Goal: Transaction & Acquisition: Download file/media

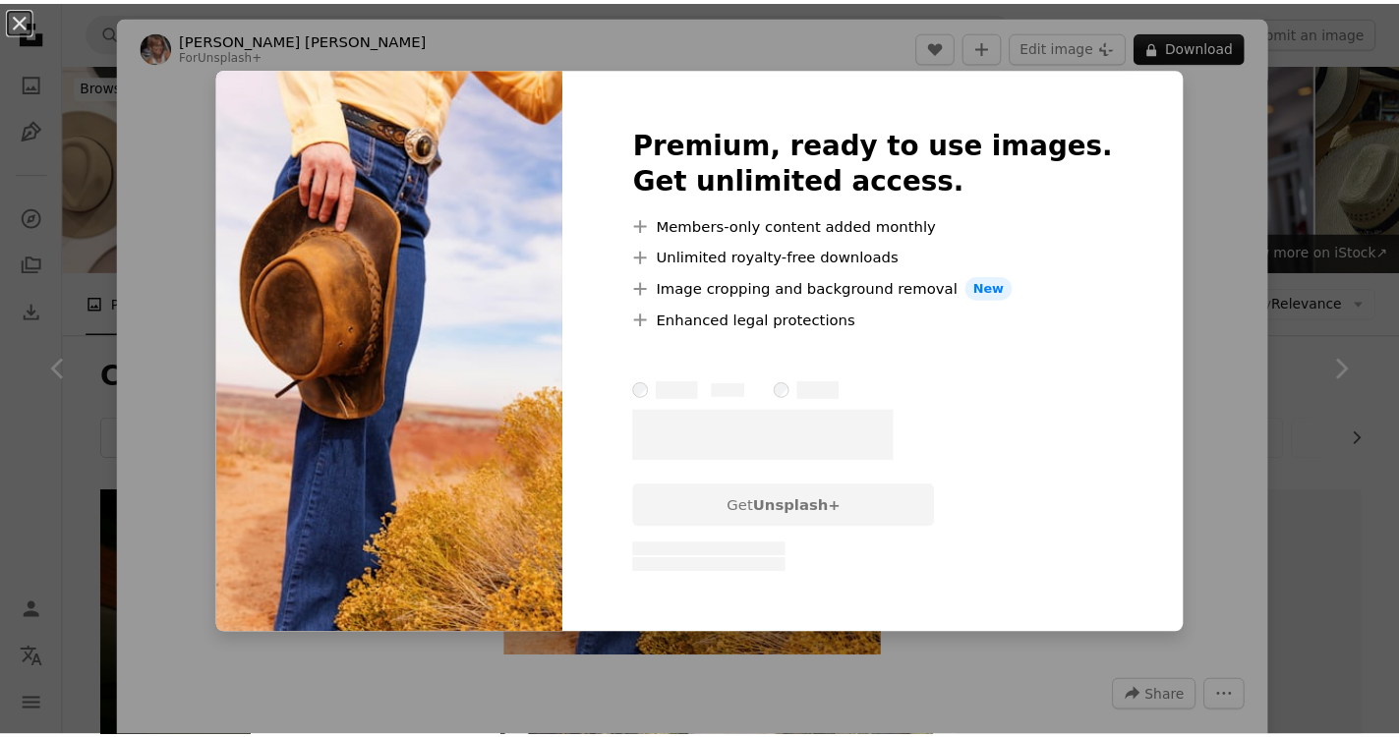
scroll to position [8772, 0]
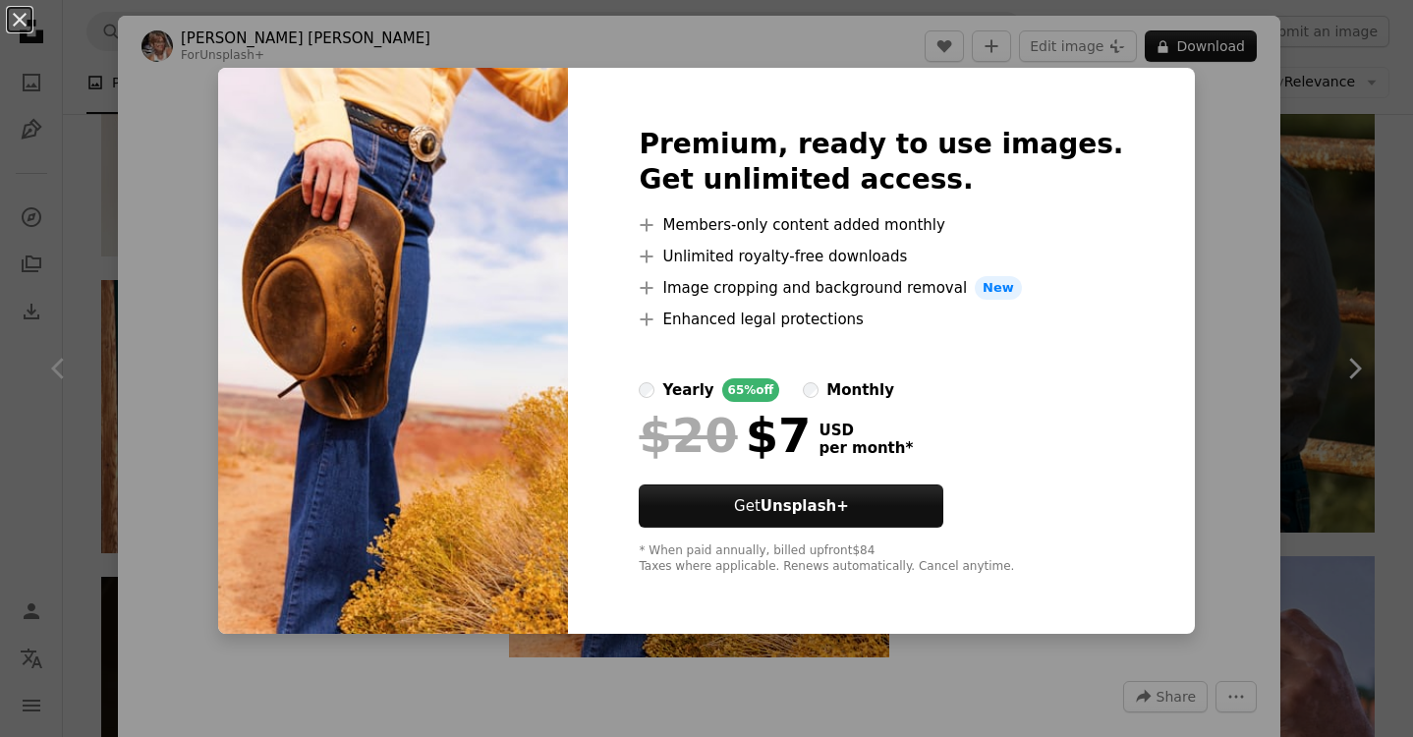
click at [1255, 312] on div "An X shape Premium, ready to use images. Get unlimited access. A plus sign Memb…" at bounding box center [706, 368] width 1413 height 737
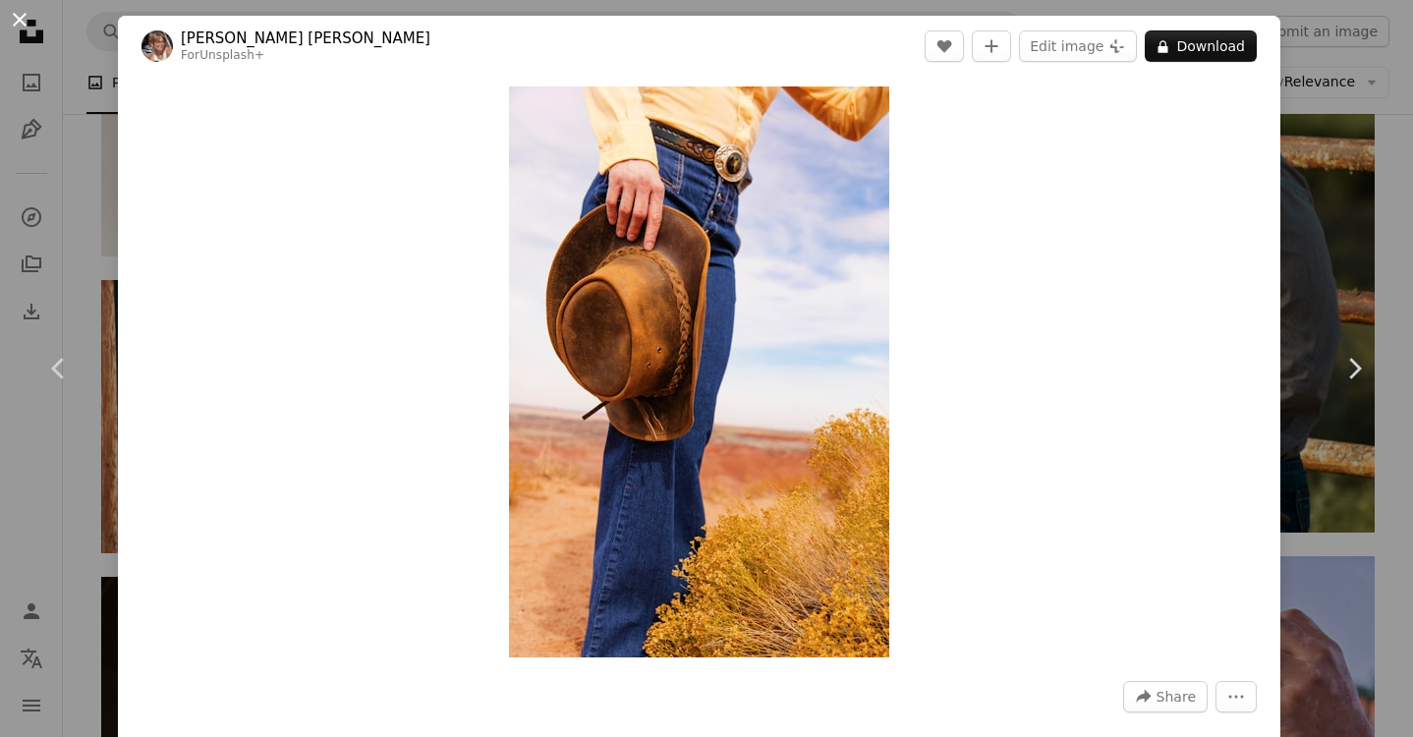
click at [17, 21] on button "An X shape" at bounding box center [20, 20] width 24 height 24
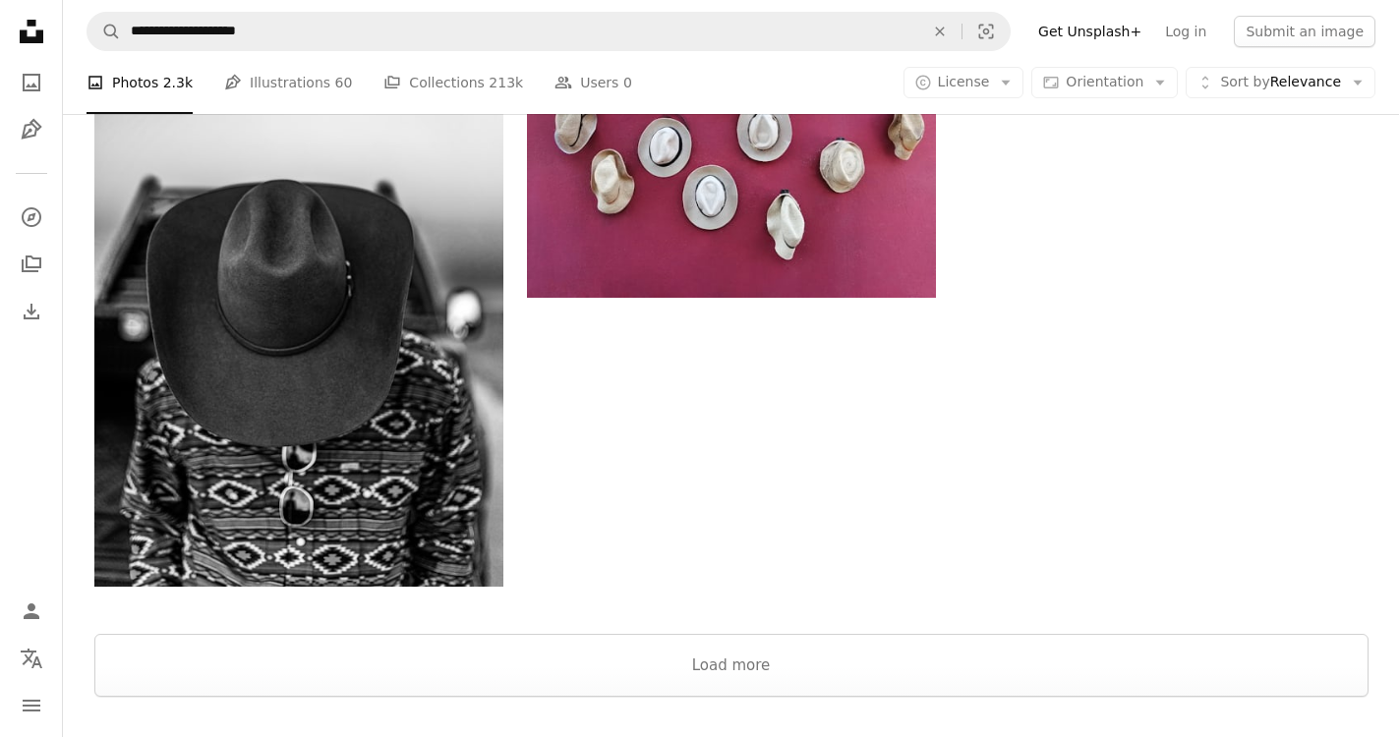
scroll to position [9952, 0]
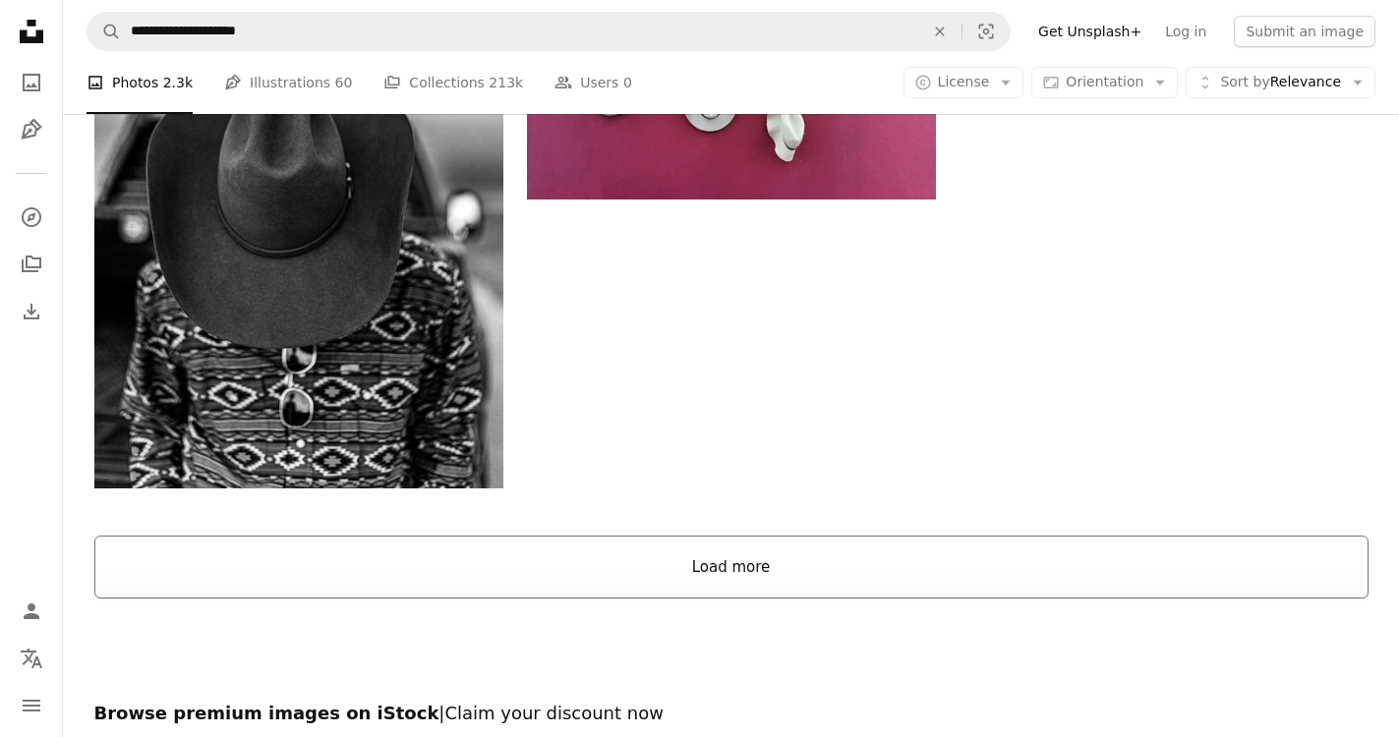
click at [731, 562] on button "Load more" at bounding box center [731, 567] width 1274 height 63
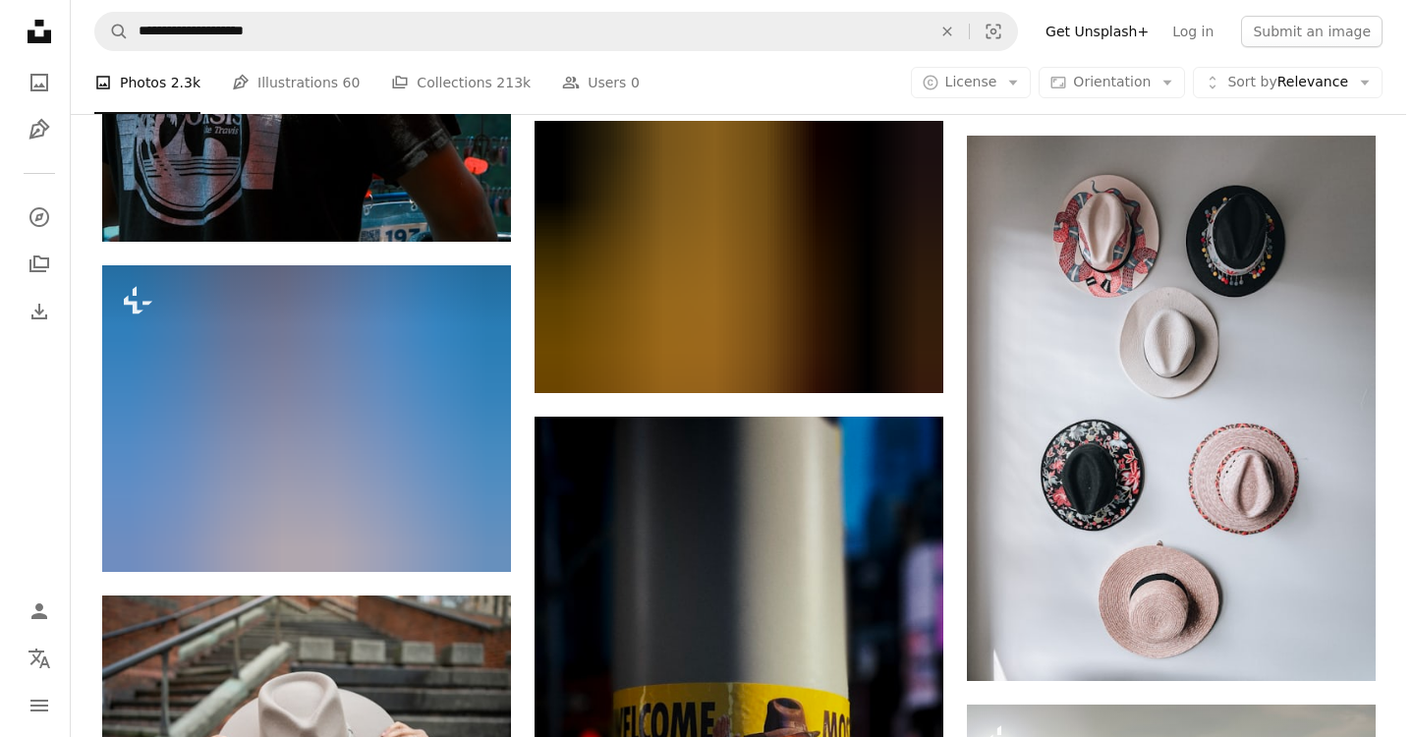
scroll to position [28627, 0]
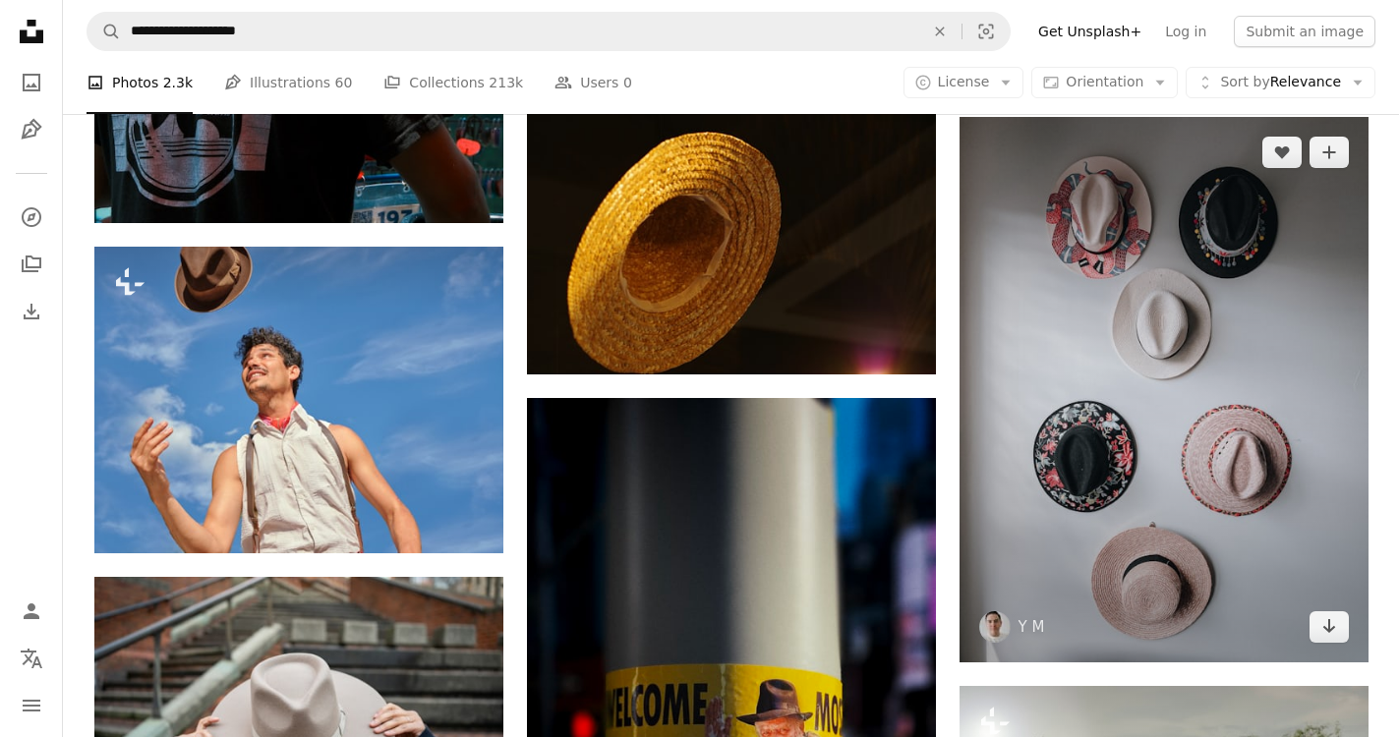
click at [1170, 422] on img at bounding box center [1163, 390] width 409 height 546
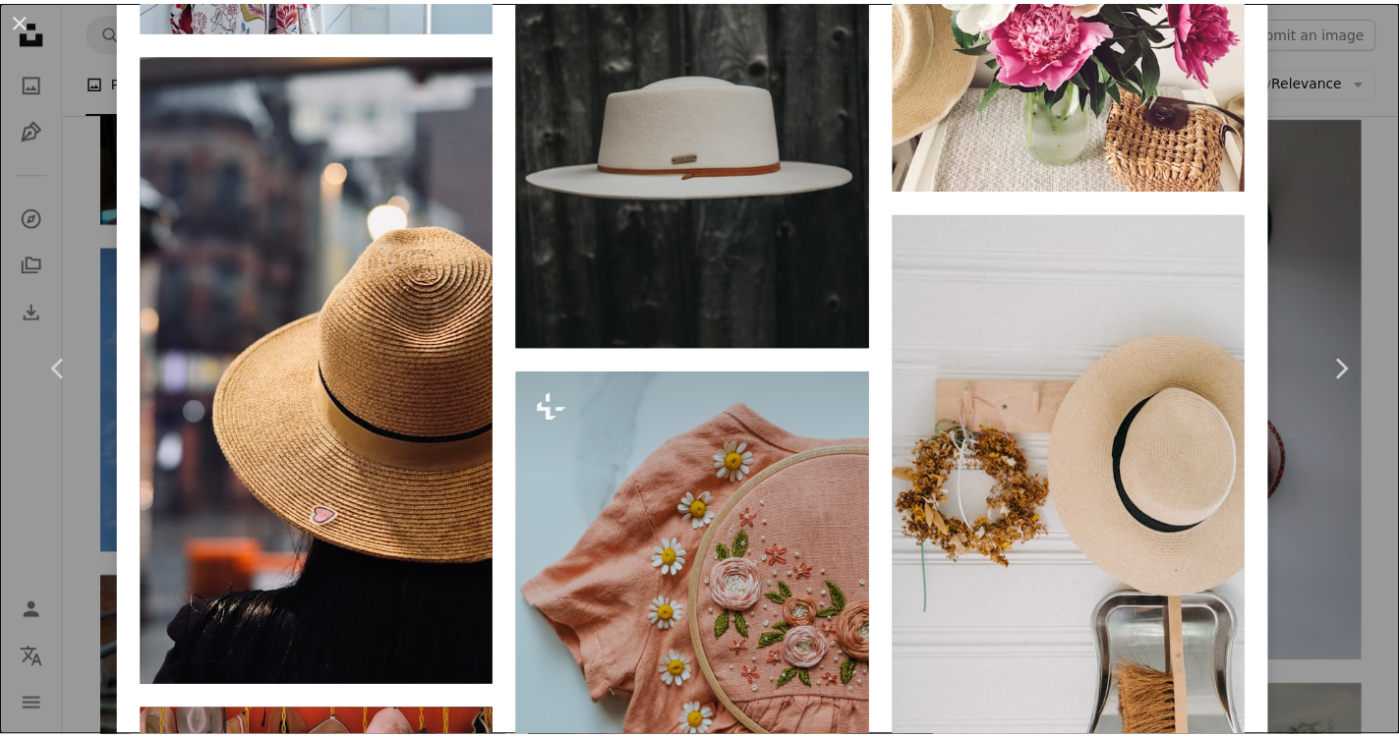
scroll to position [5111, 0]
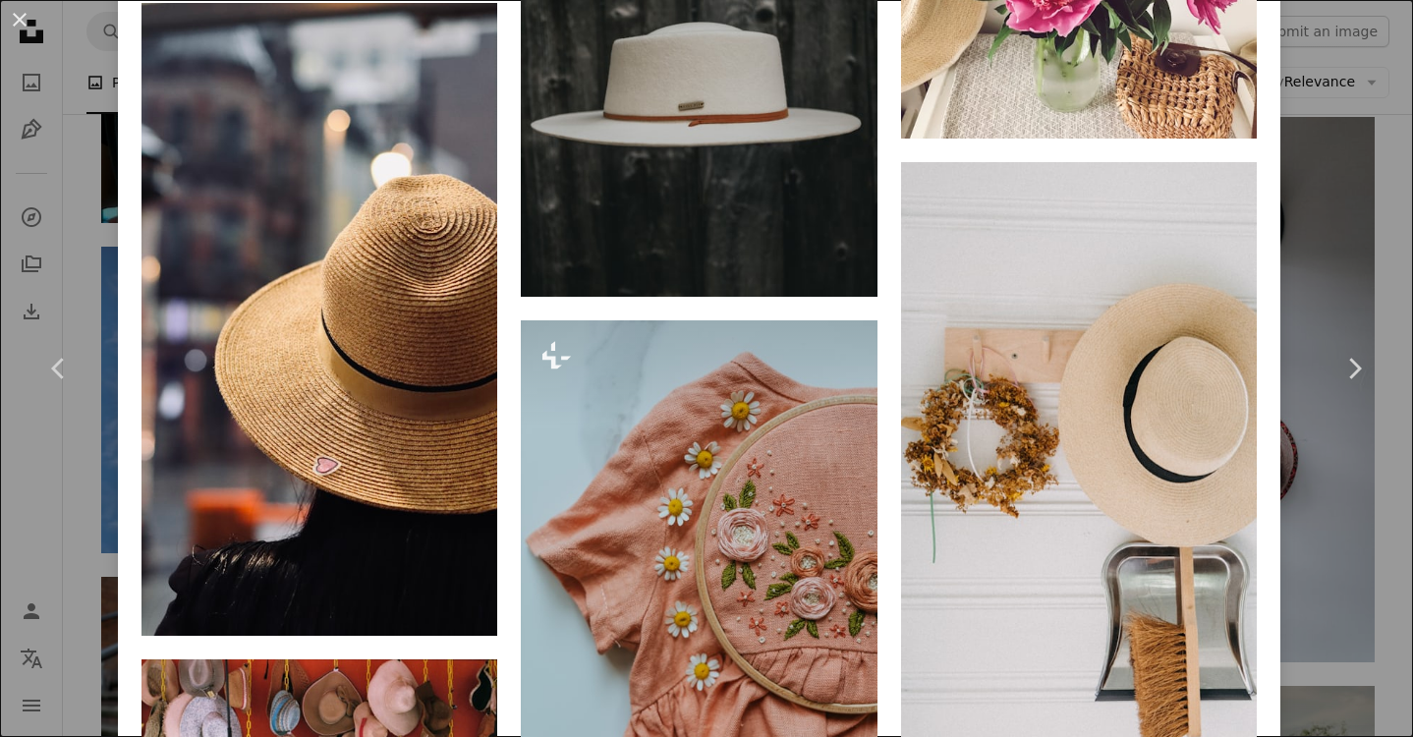
click at [1380, 215] on div "An X shape Chevron left Chevron right Y M ymoran A heart A plus sign Edit image…" at bounding box center [706, 368] width 1413 height 737
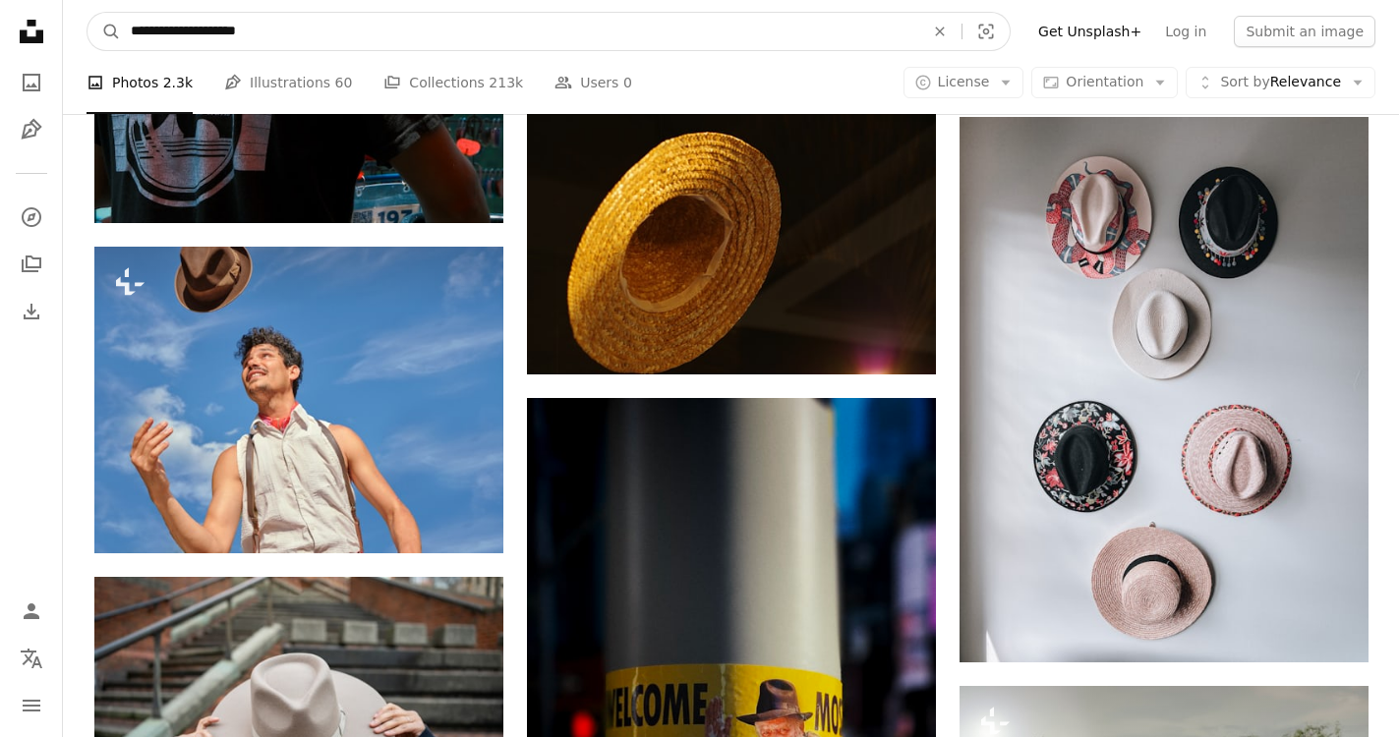
drag, startPoint x: 326, startPoint y: 33, endPoint x: 73, endPoint y: 31, distance: 253.6
click at [73, 31] on nav "**********" at bounding box center [731, 31] width 1336 height 63
type input "**********"
click button "A magnifying glass" at bounding box center [103, 31] width 33 height 37
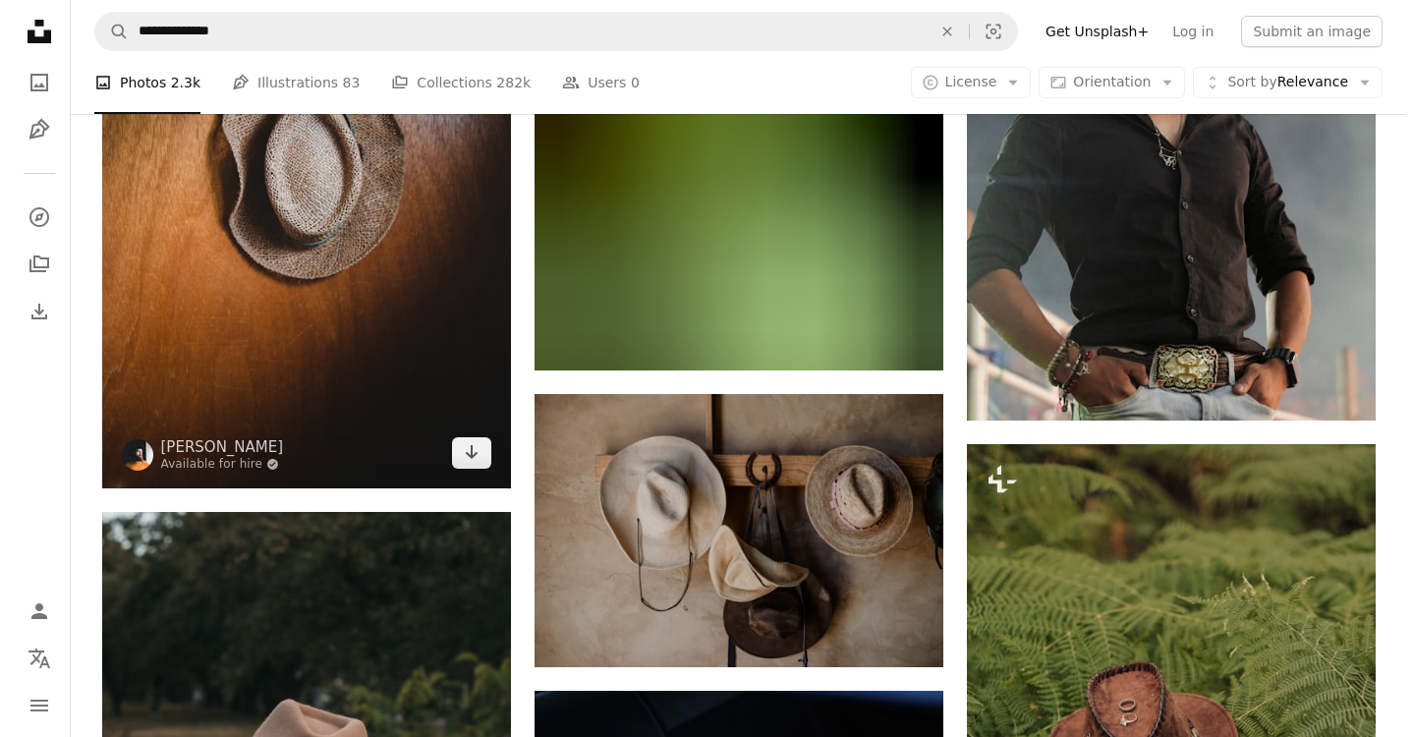
scroll to position [5701, 0]
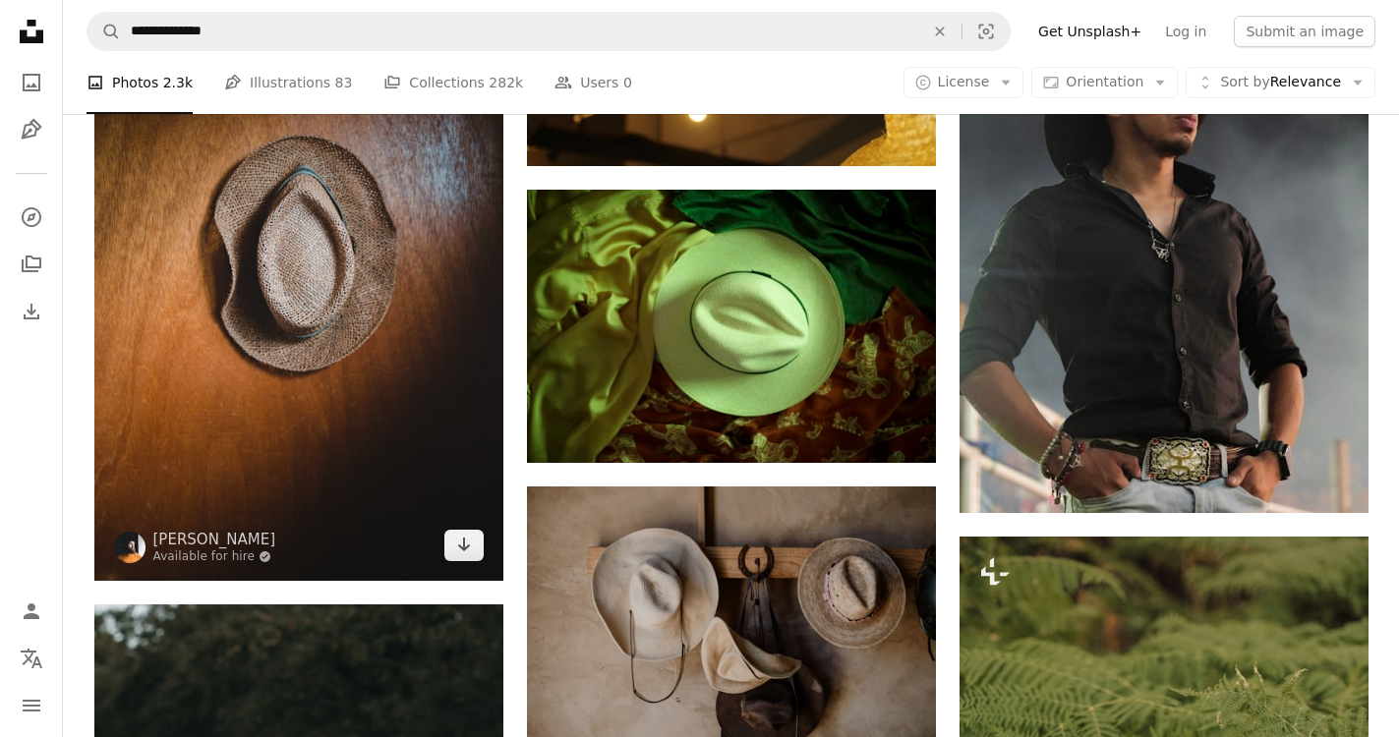
click at [345, 322] on img at bounding box center [298, 274] width 409 height 613
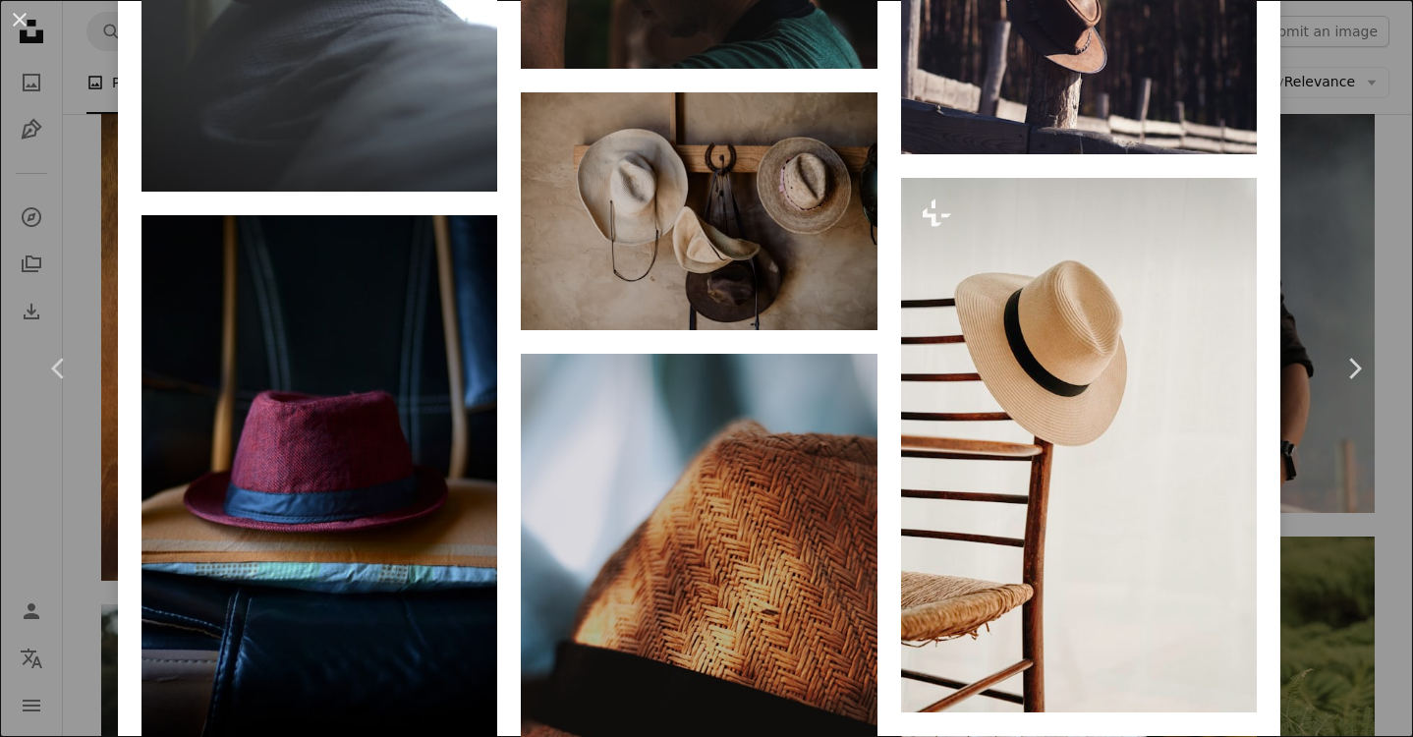
scroll to position [2752, 0]
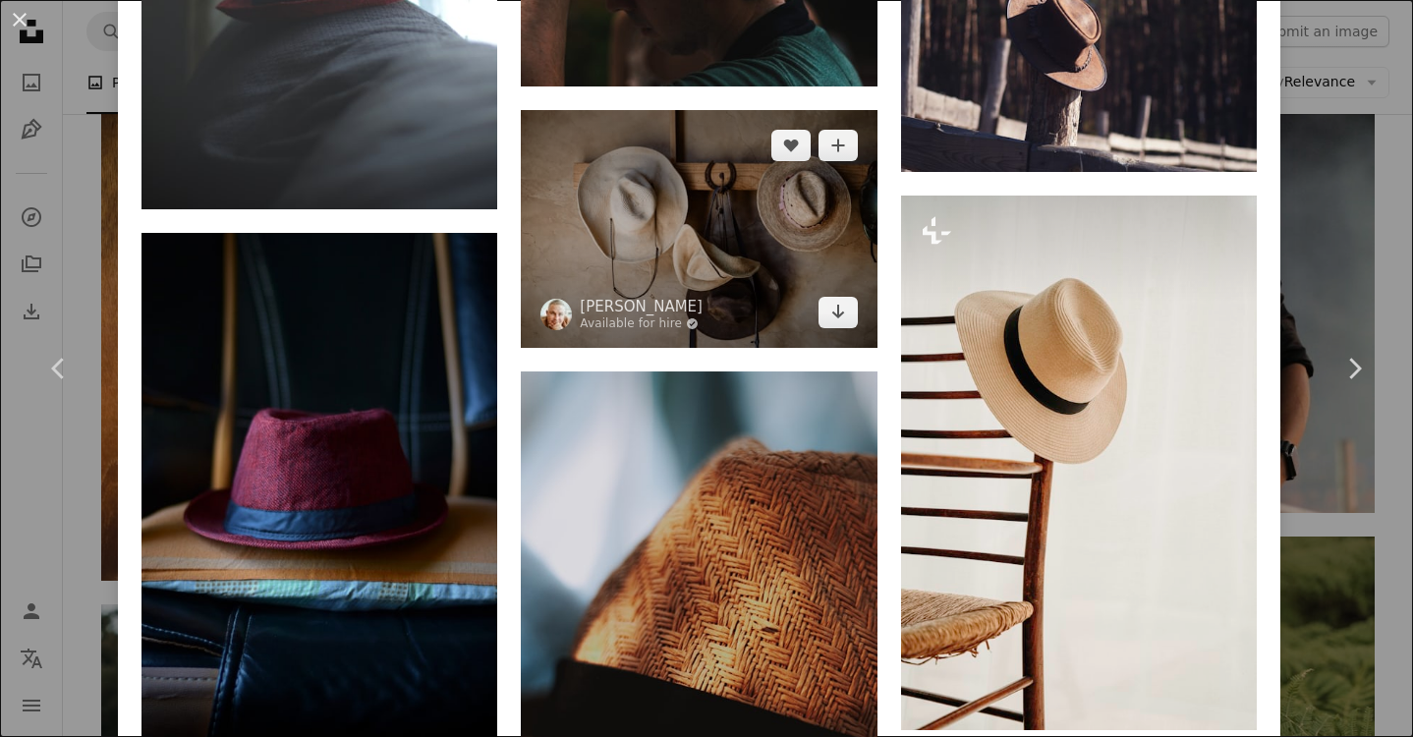
click at [697, 225] on img at bounding box center [699, 229] width 356 height 238
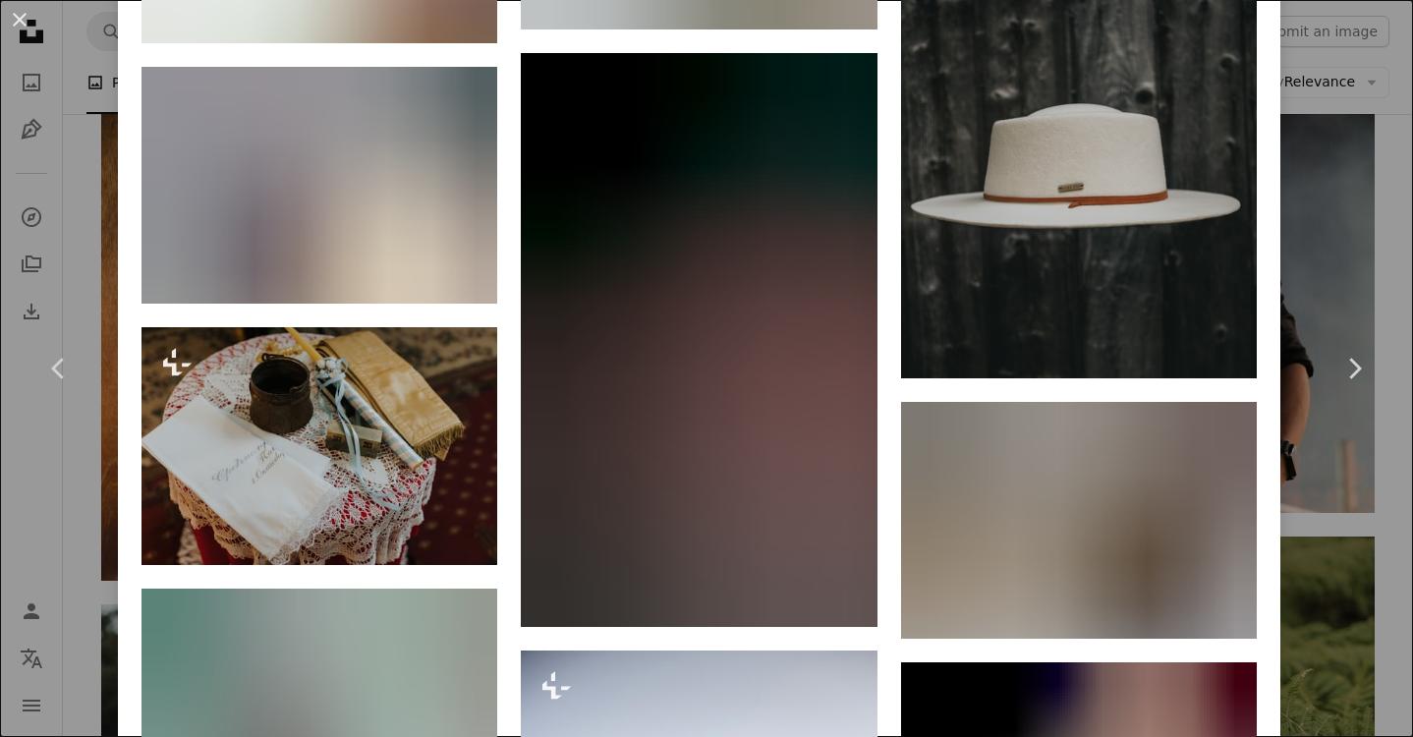
scroll to position [13175, 0]
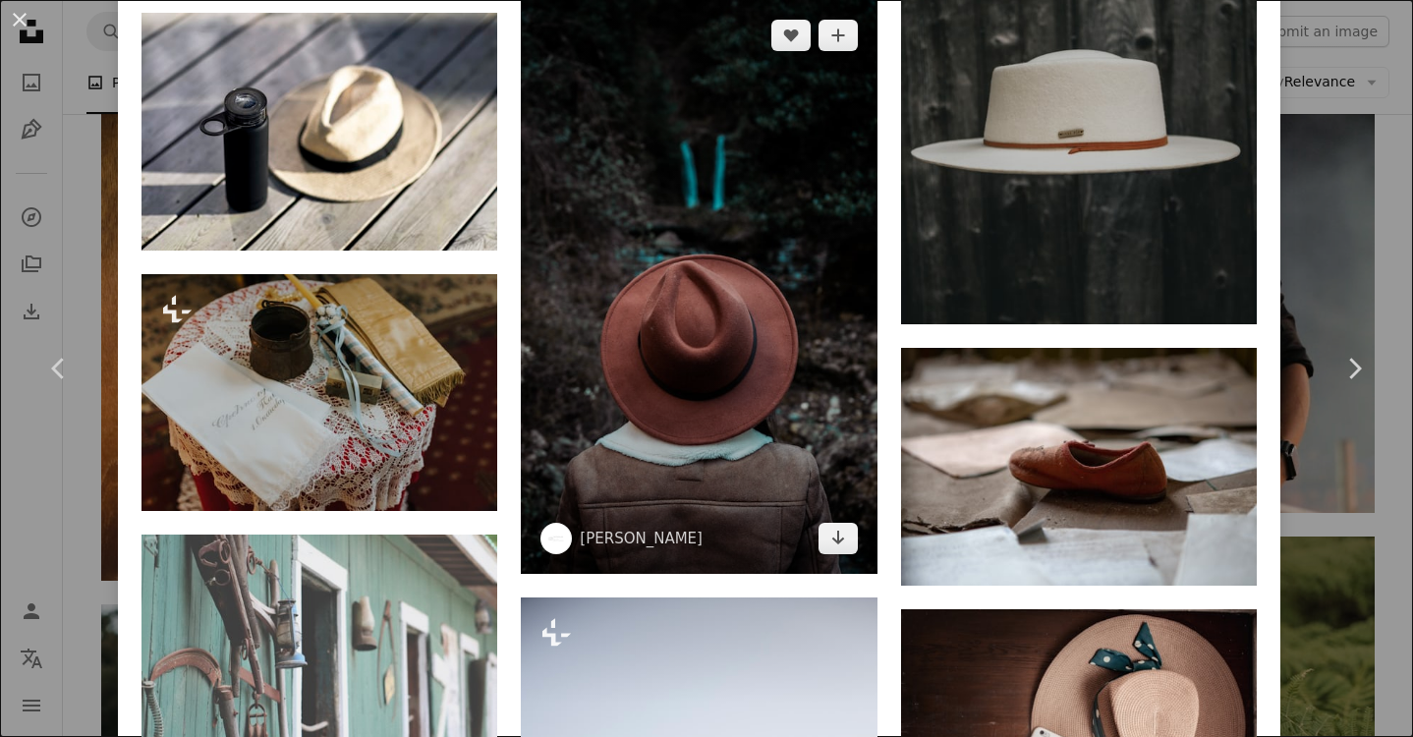
click at [696, 283] on img at bounding box center [699, 287] width 356 height 574
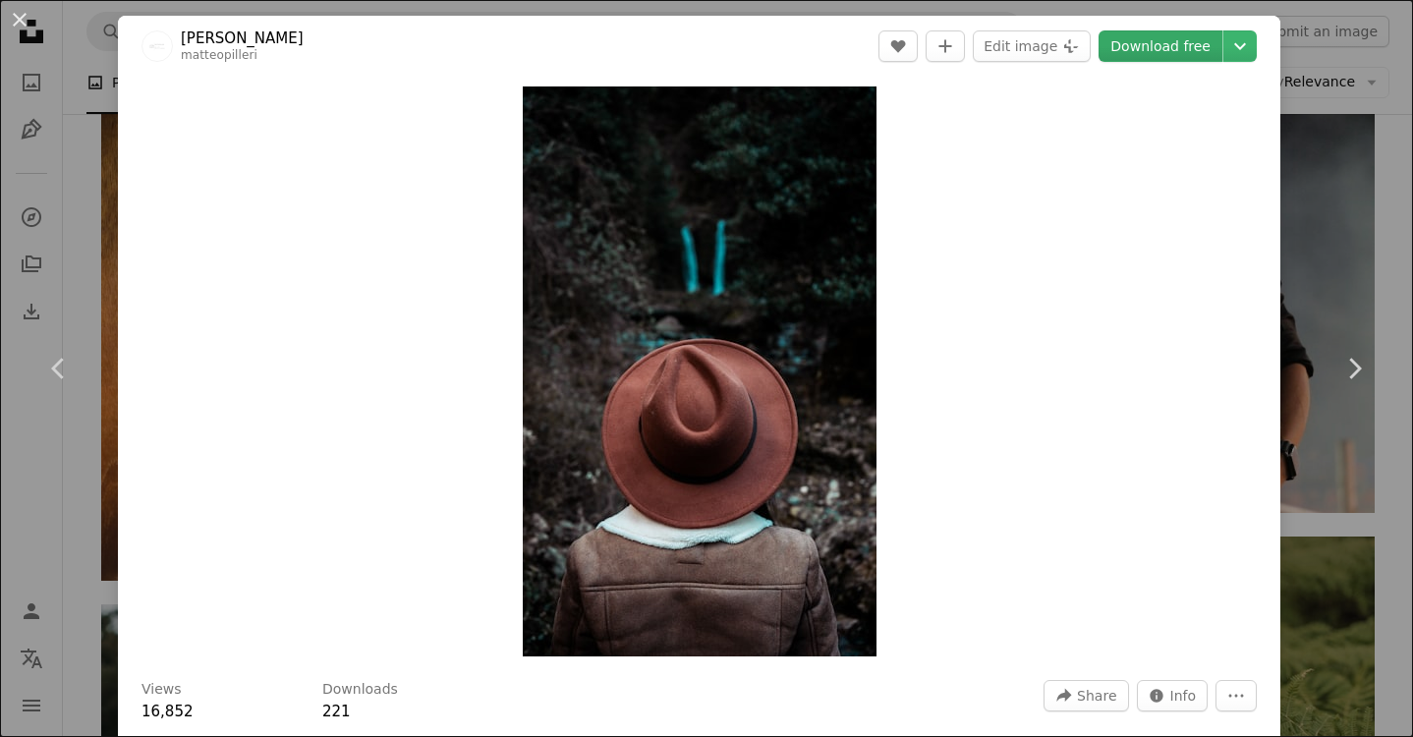
click at [1179, 49] on link "Download free" at bounding box center [1161, 45] width 124 height 31
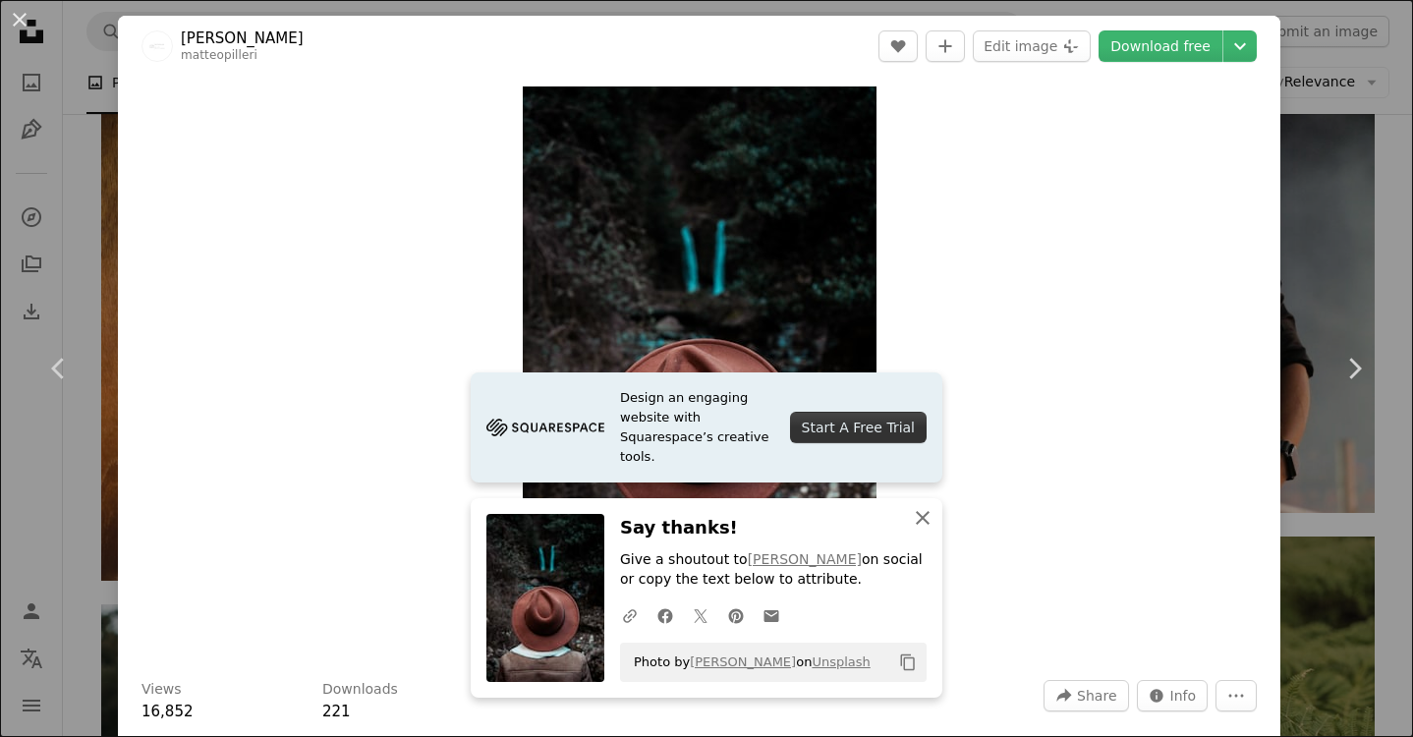
click at [903, 512] on button "An X shape Close" at bounding box center [922, 517] width 39 height 39
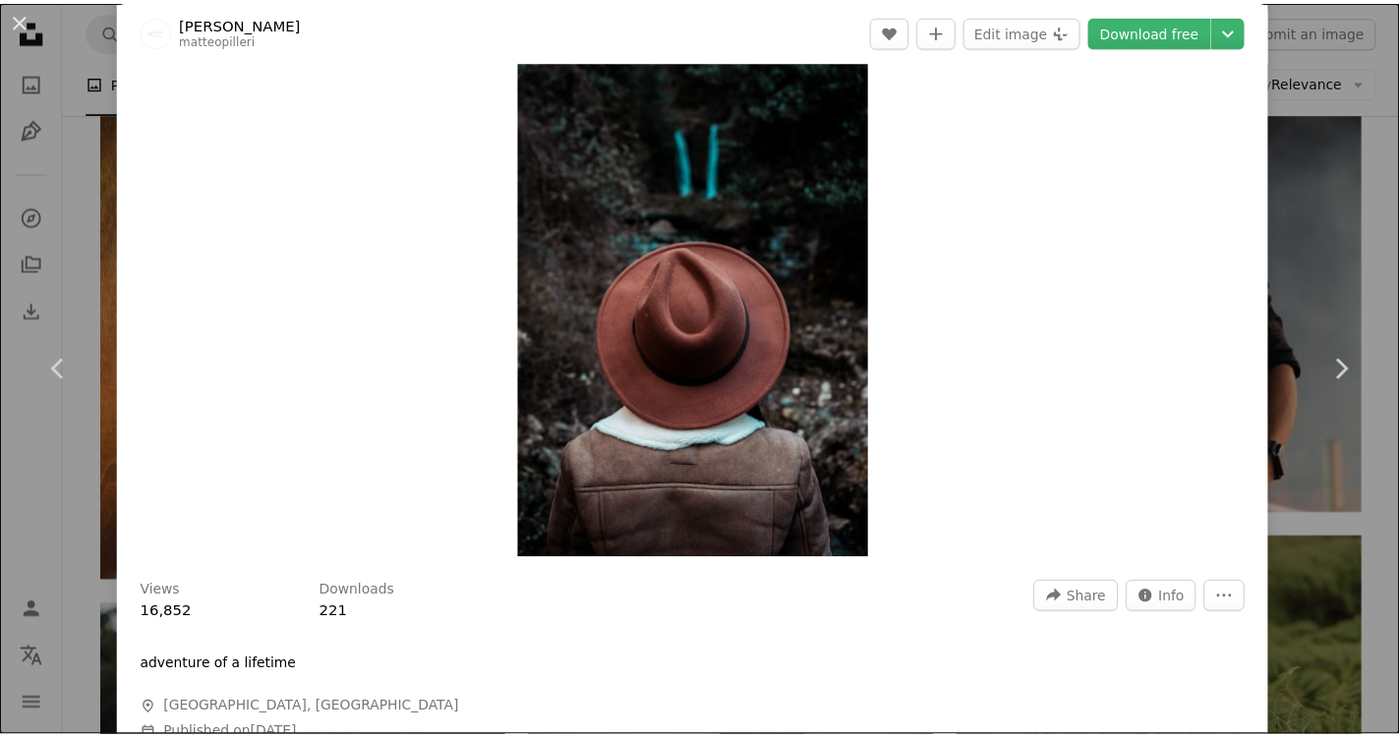
scroll to position [98, 0]
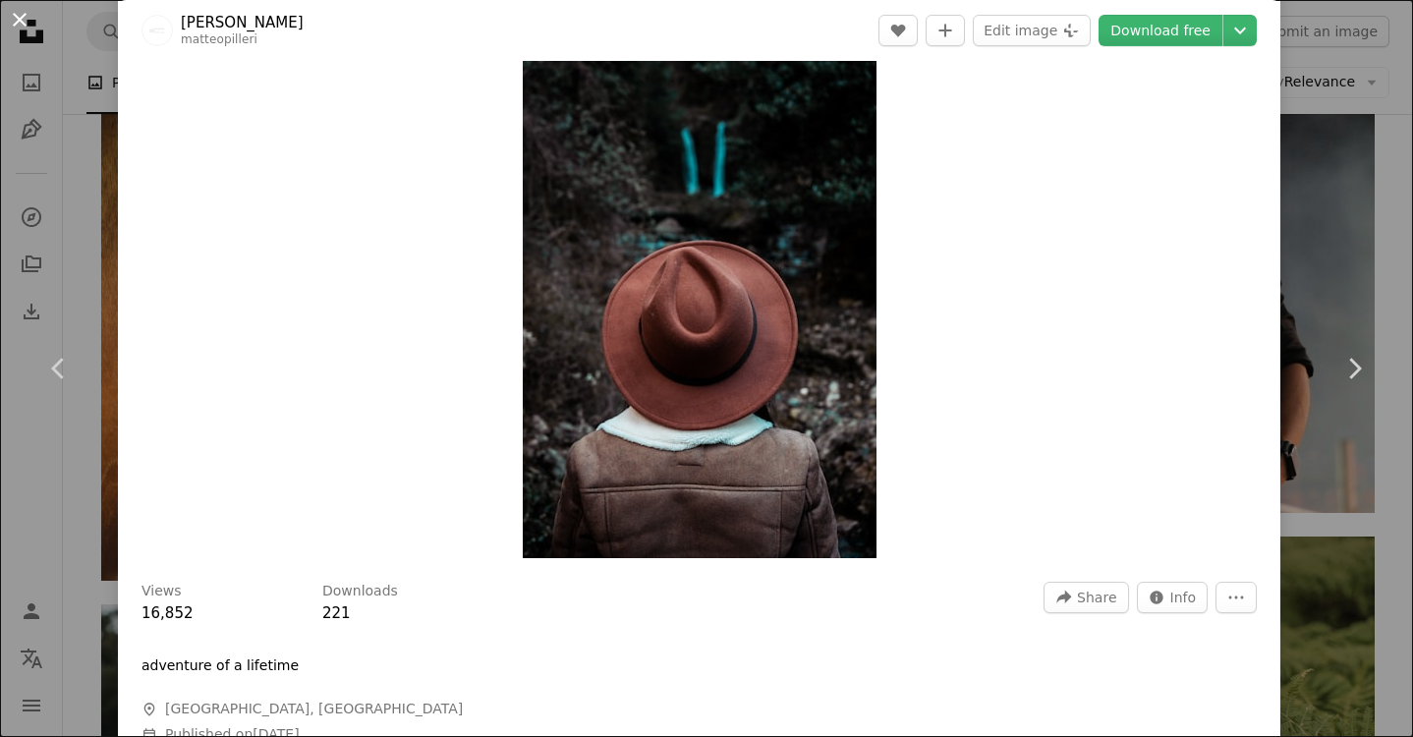
click at [24, 21] on button "An X shape" at bounding box center [20, 20] width 24 height 24
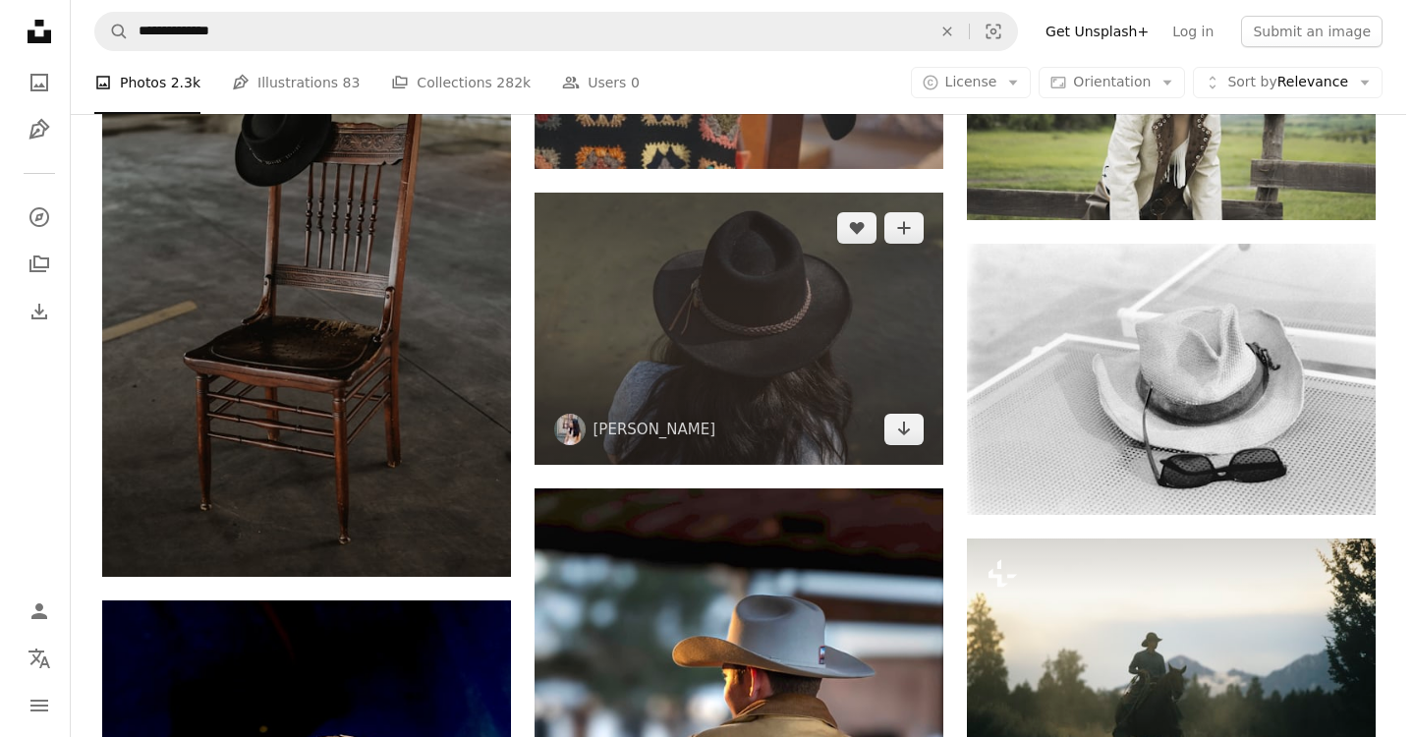
scroll to position [12581, 0]
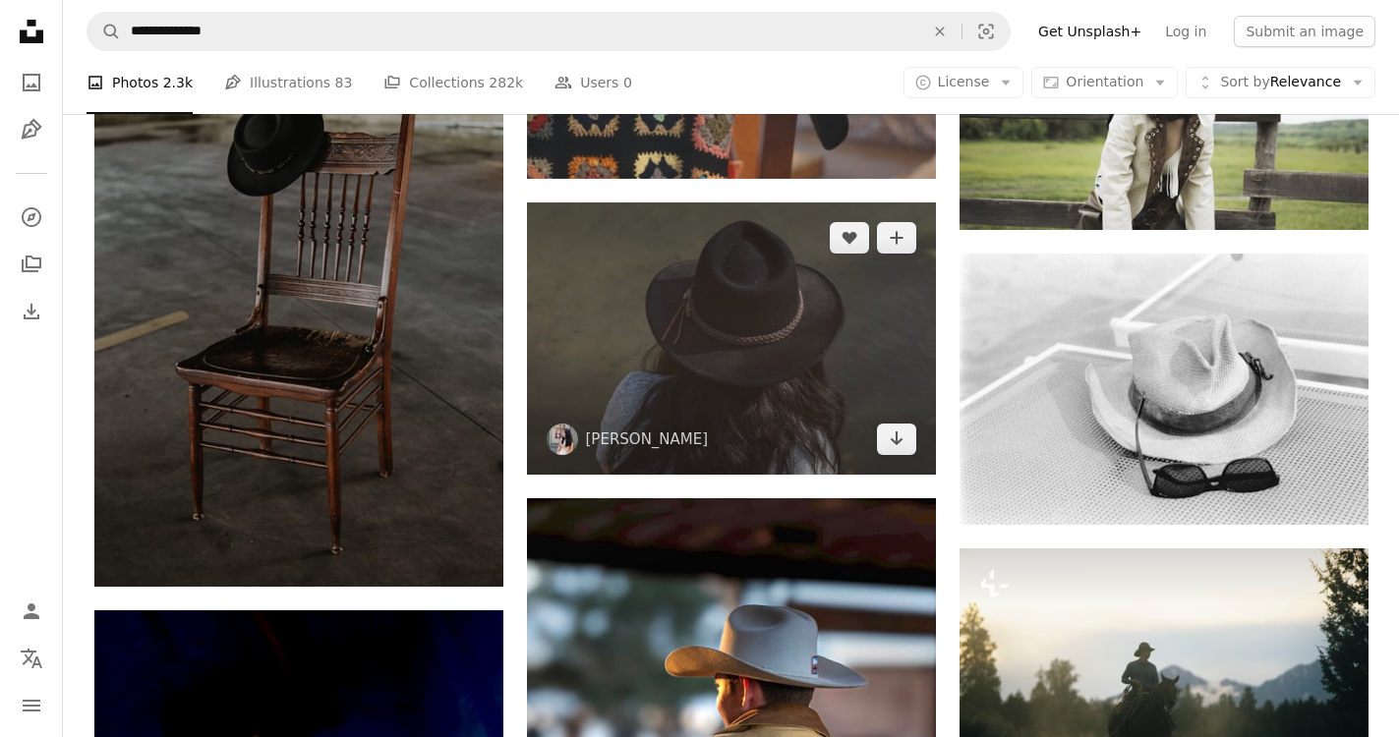
click at [788, 379] on img at bounding box center [731, 338] width 409 height 272
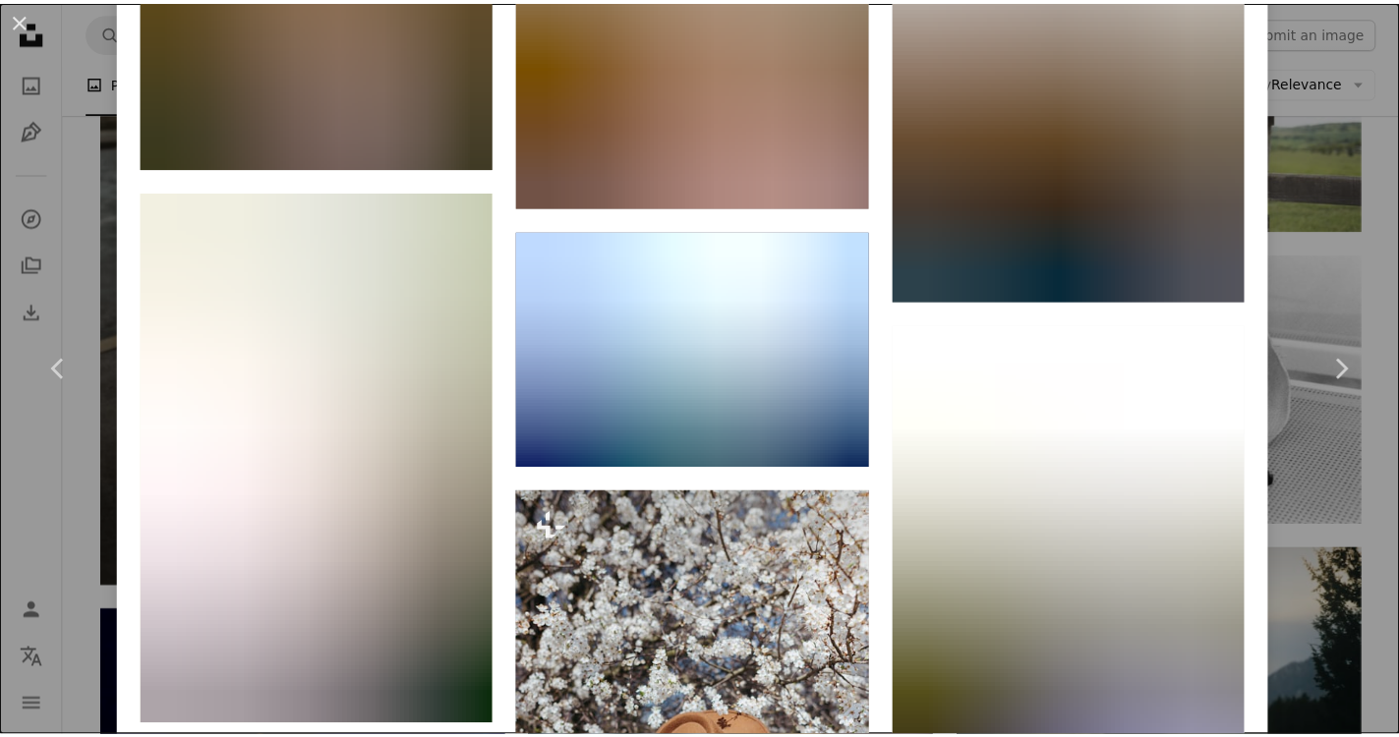
scroll to position [10908, 0]
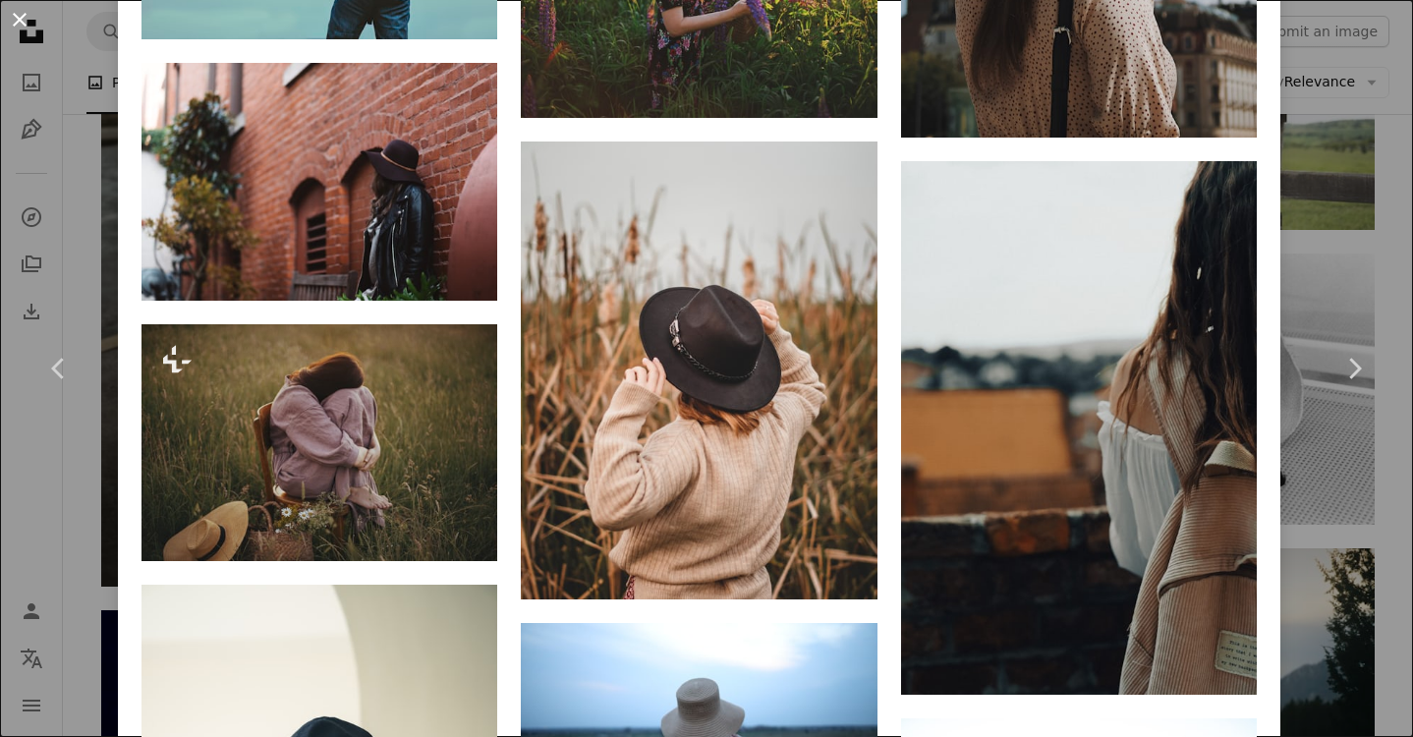
click at [19, 11] on button "An X shape" at bounding box center [20, 20] width 24 height 24
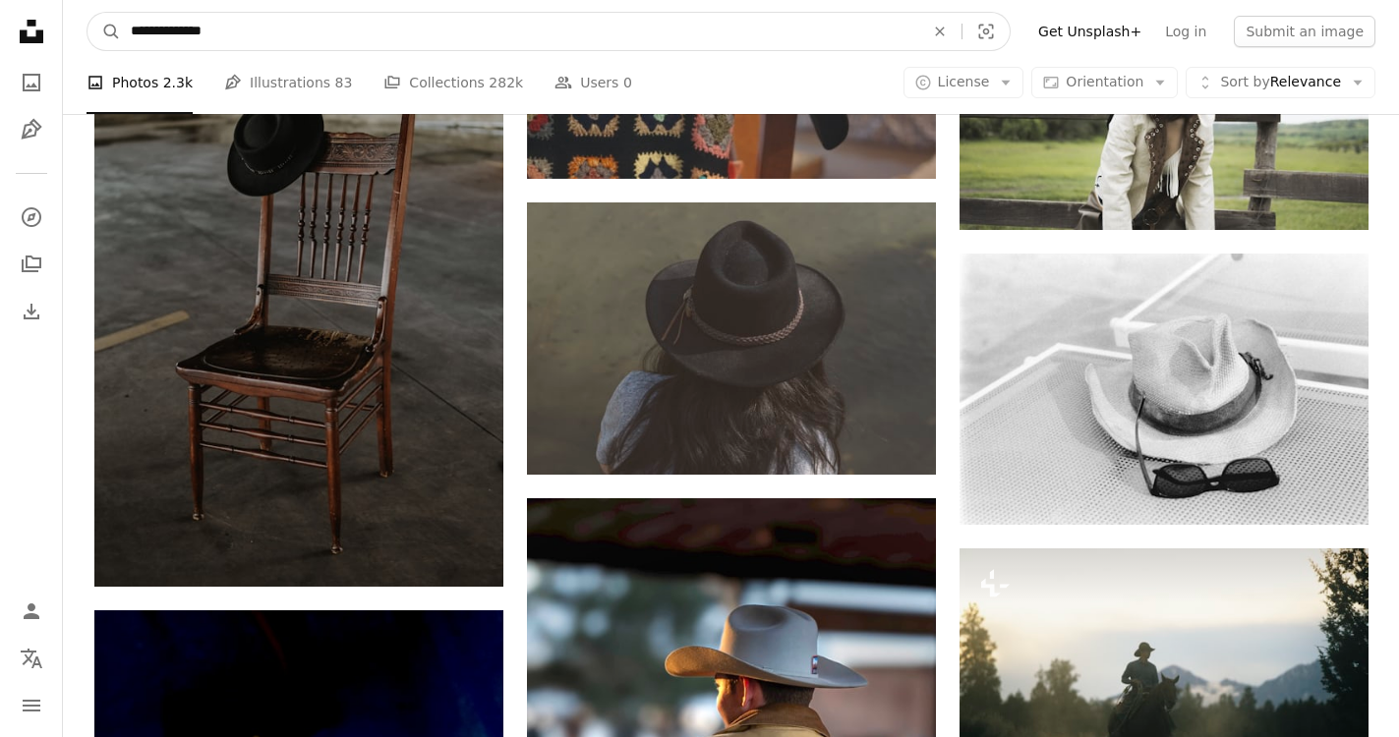
drag, startPoint x: 232, startPoint y: 31, endPoint x: 124, endPoint y: 25, distance: 108.3
click at [124, 25] on input "**********" at bounding box center [519, 31] width 797 height 37
type input "**********"
click button "A magnifying glass" at bounding box center [103, 31] width 33 height 37
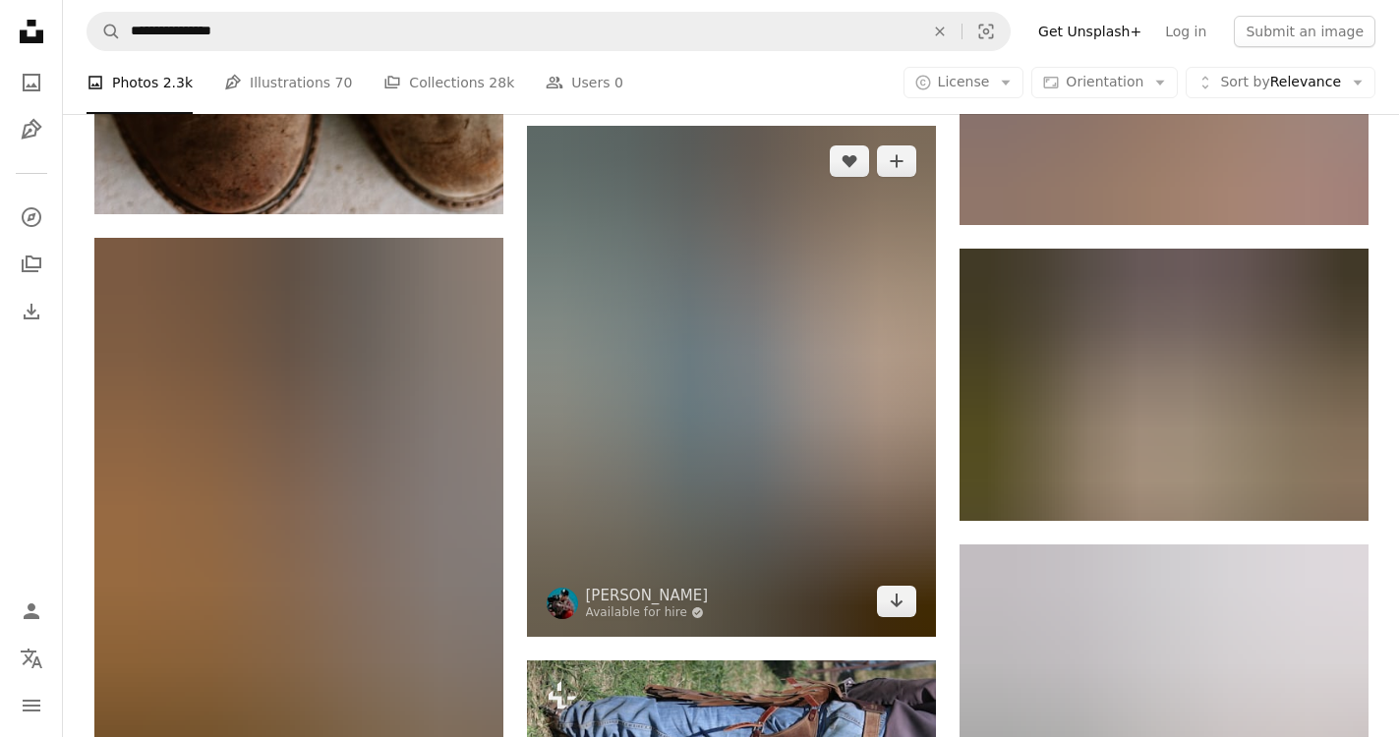
scroll to position [8748, 0]
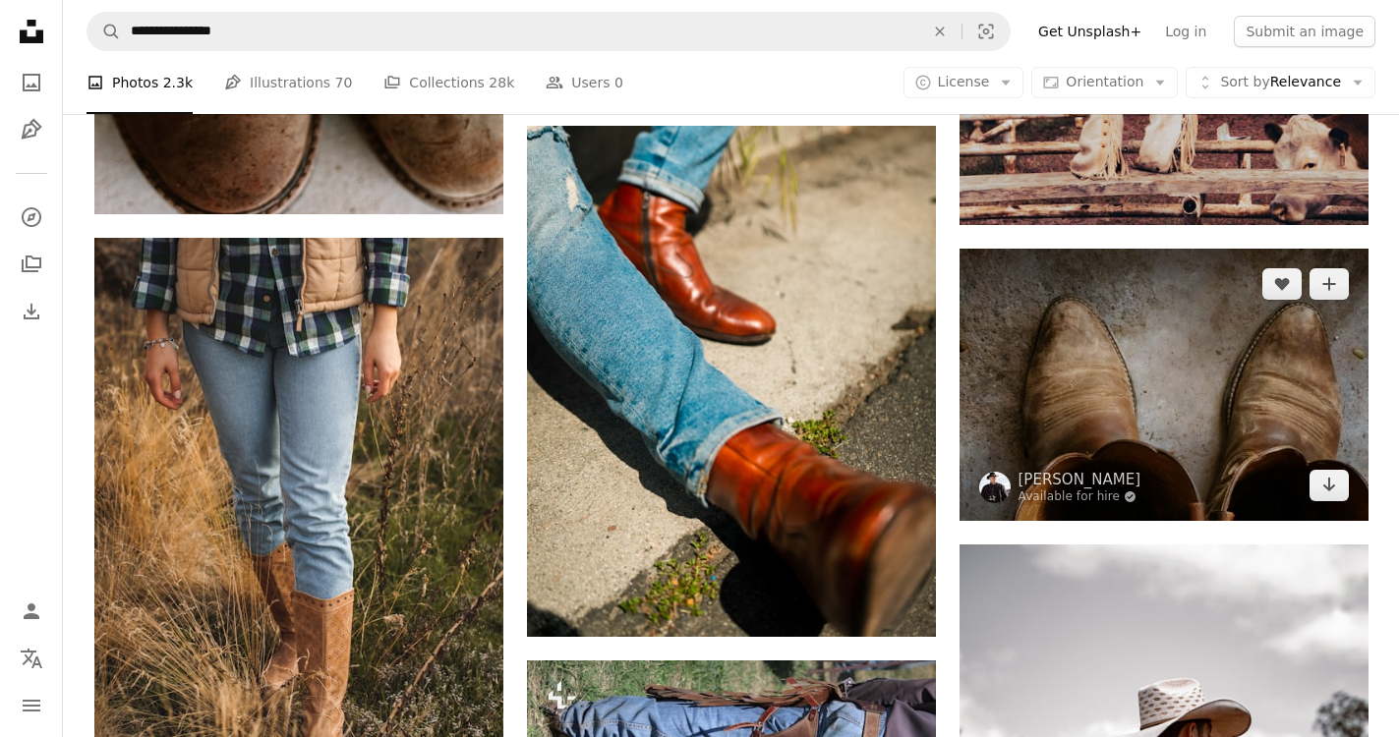
click at [1187, 403] on img at bounding box center [1163, 385] width 409 height 272
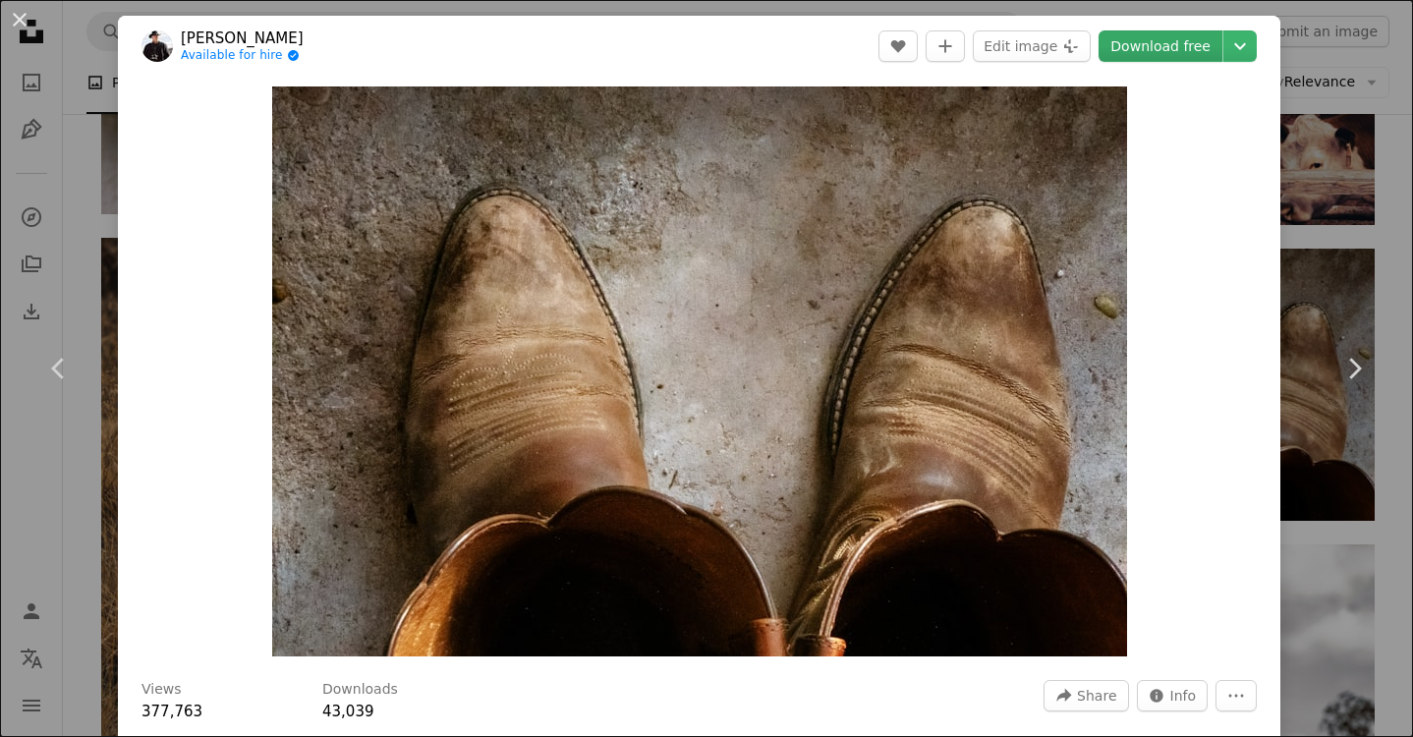
click at [1158, 49] on link "Download free" at bounding box center [1161, 45] width 124 height 31
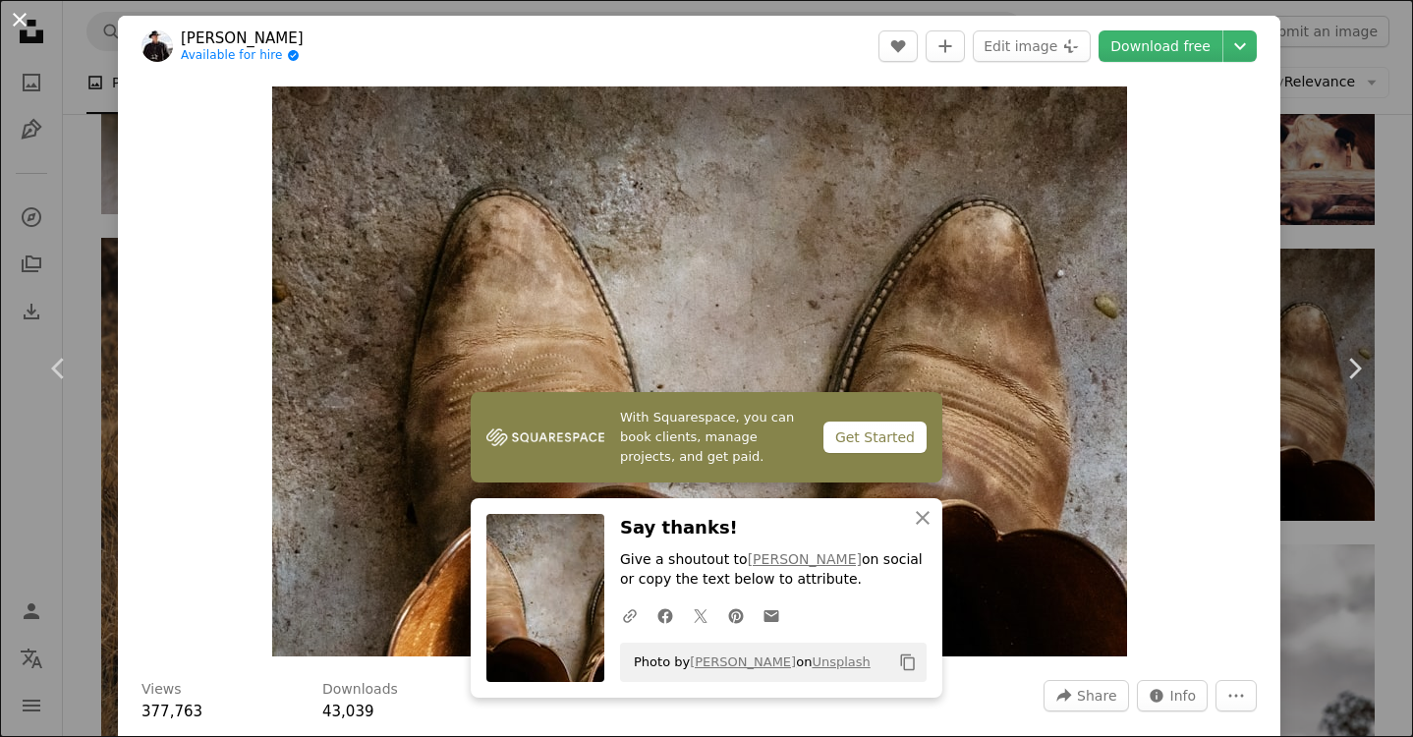
click at [18, 22] on button "An X shape" at bounding box center [20, 20] width 24 height 24
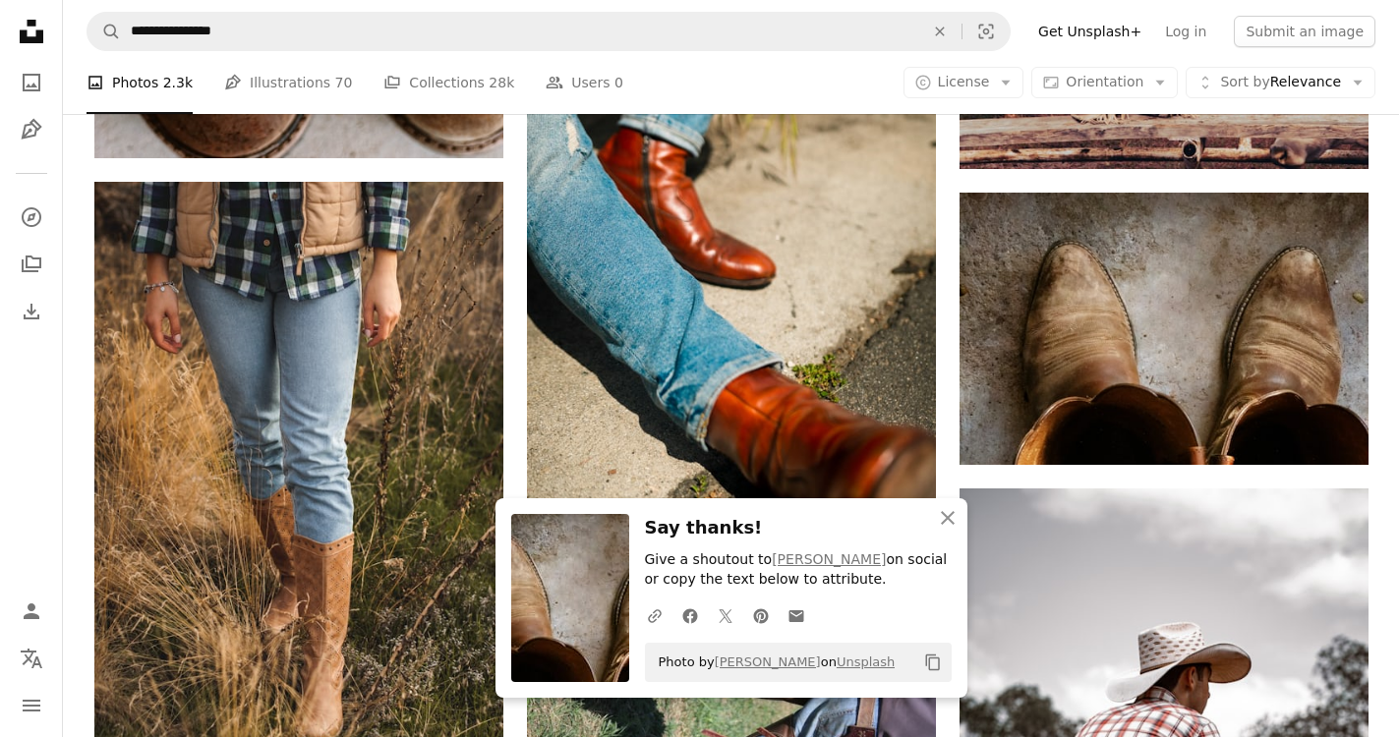
scroll to position [9043, 0]
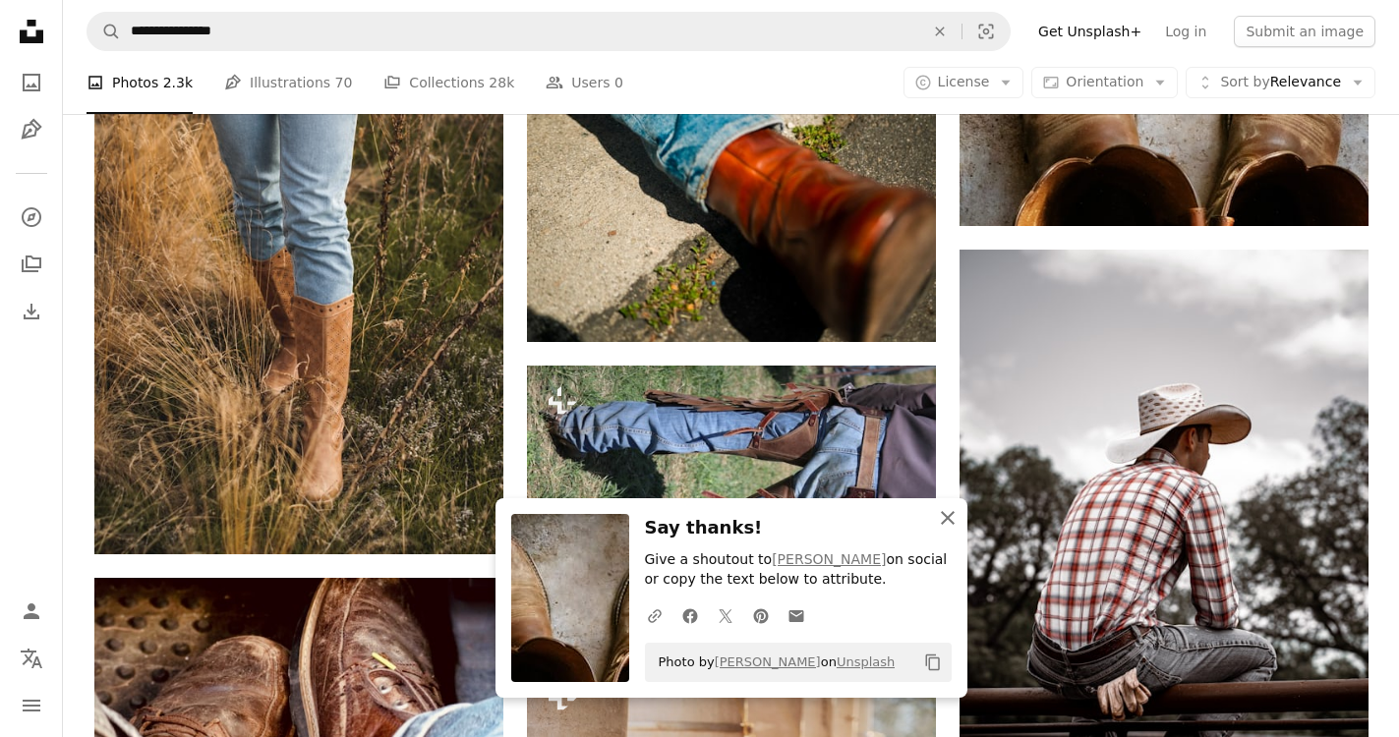
click at [951, 512] on icon "button" at bounding box center [948, 518] width 14 height 14
